Goal: Task Accomplishment & Management: Complete application form

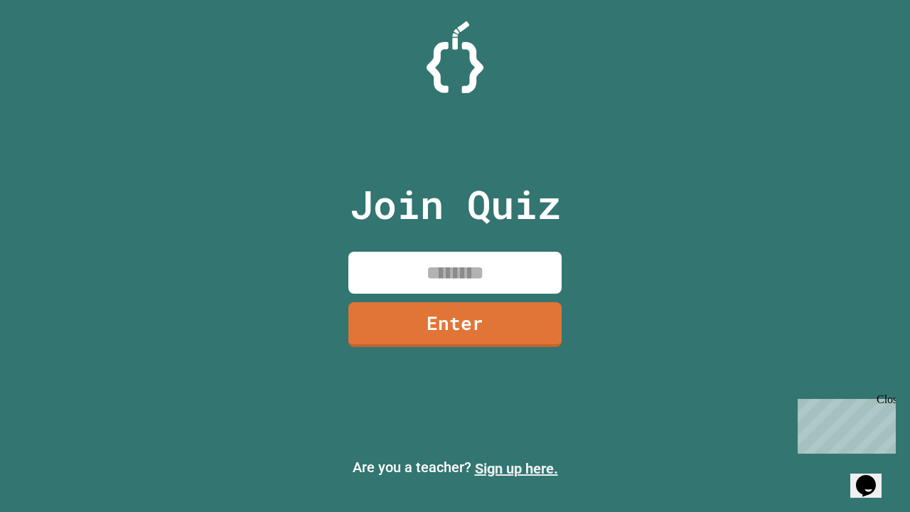
click at [516, 468] on link "Sign up here." at bounding box center [516, 468] width 83 height 17
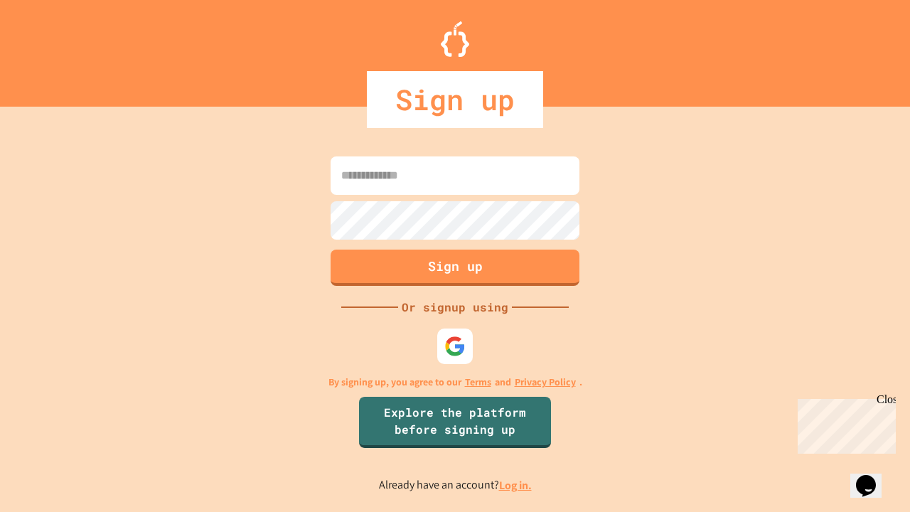
click at [516, 485] on link "Log in." at bounding box center [515, 485] width 33 height 15
